Goal: Transaction & Acquisition: Purchase product/service

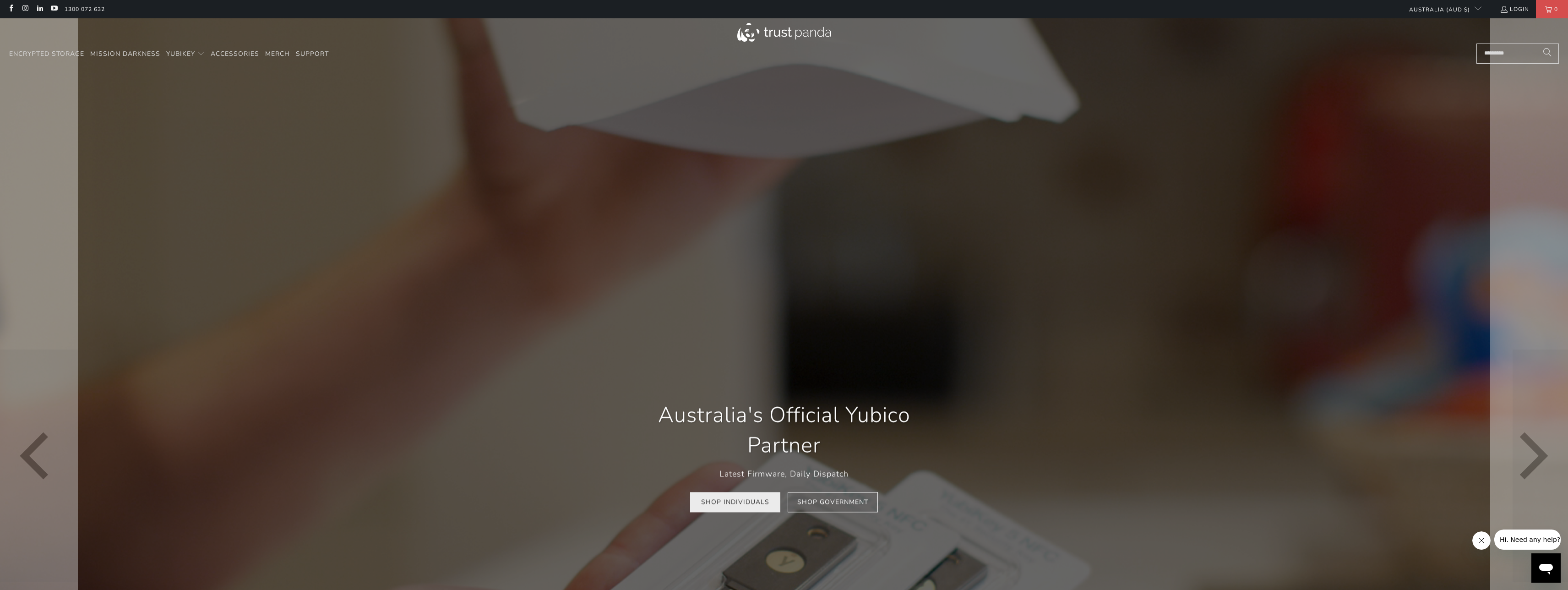
click at [763, 510] on link "Shop Individuals" at bounding box center [735, 502] width 90 height 20
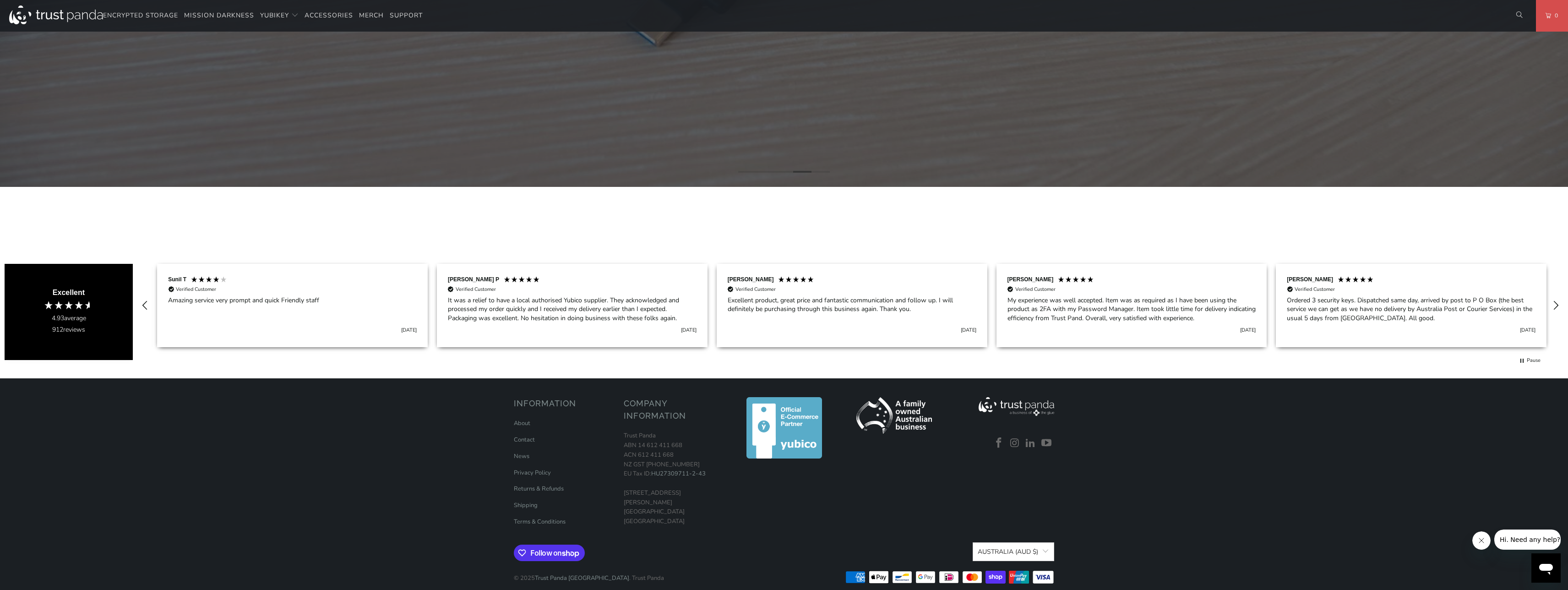
scroll to position [0, 2518]
